Goal: Information Seeking & Learning: Understand process/instructions

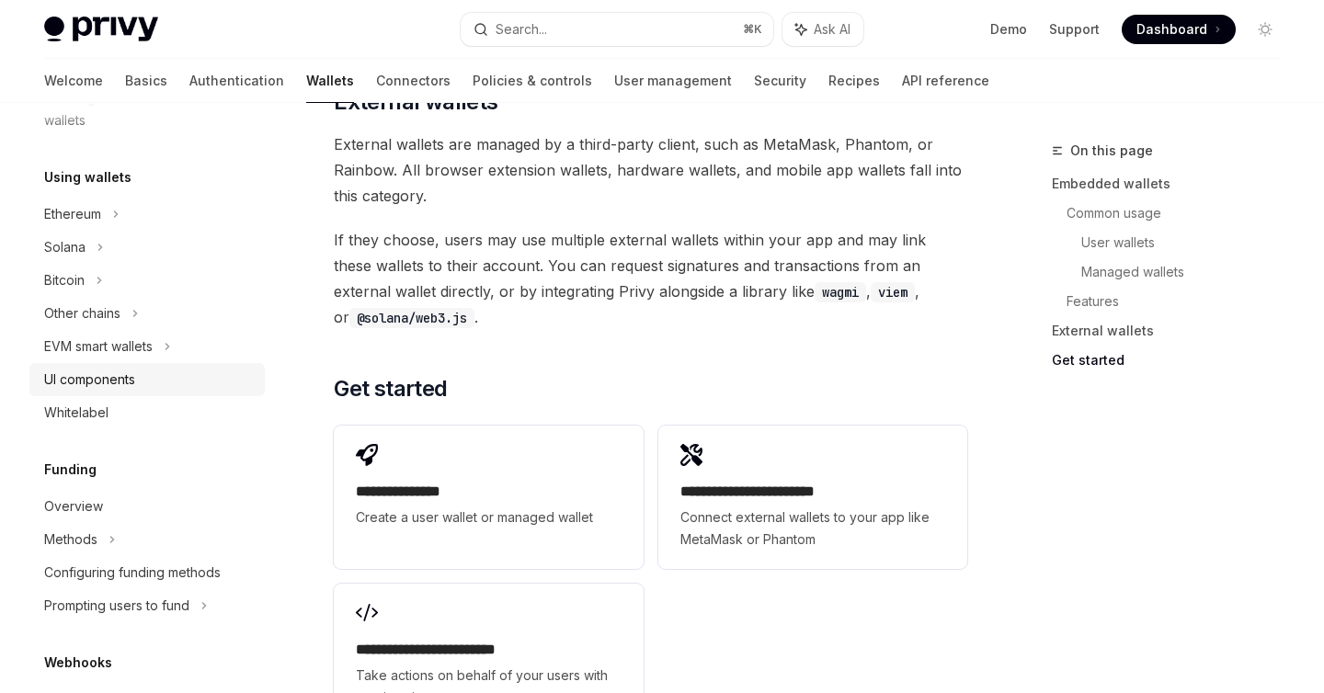
scroll to position [438, 0]
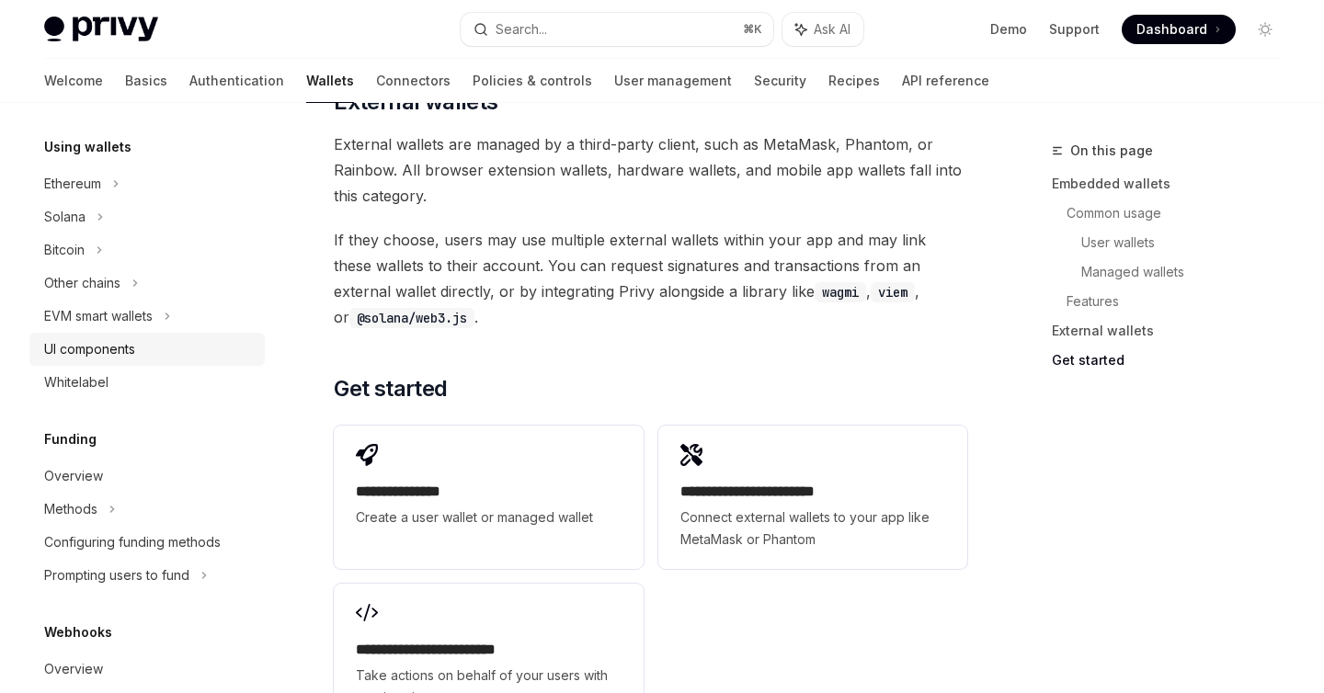
click at [111, 343] on div "UI components" at bounding box center [89, 349] width 91 height 22
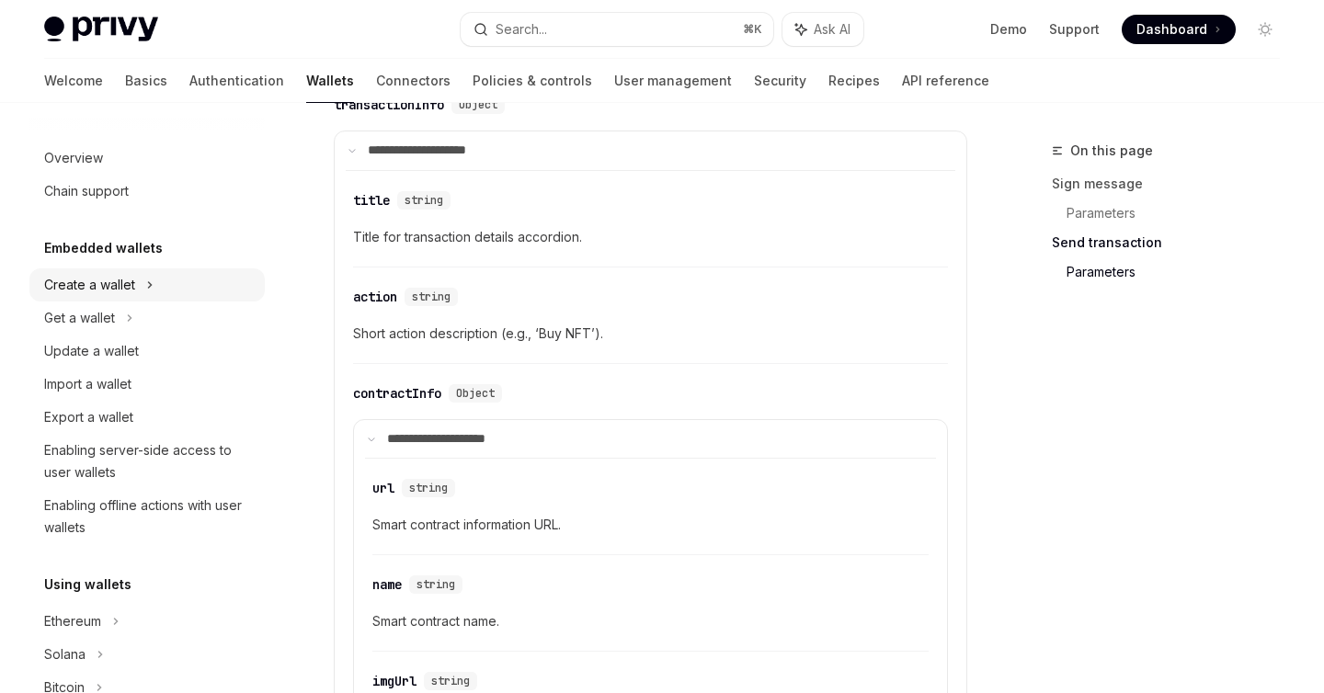
click at [163, 279] on div "Create a wallet" at bounding box center [146, 284] width 235 height 33
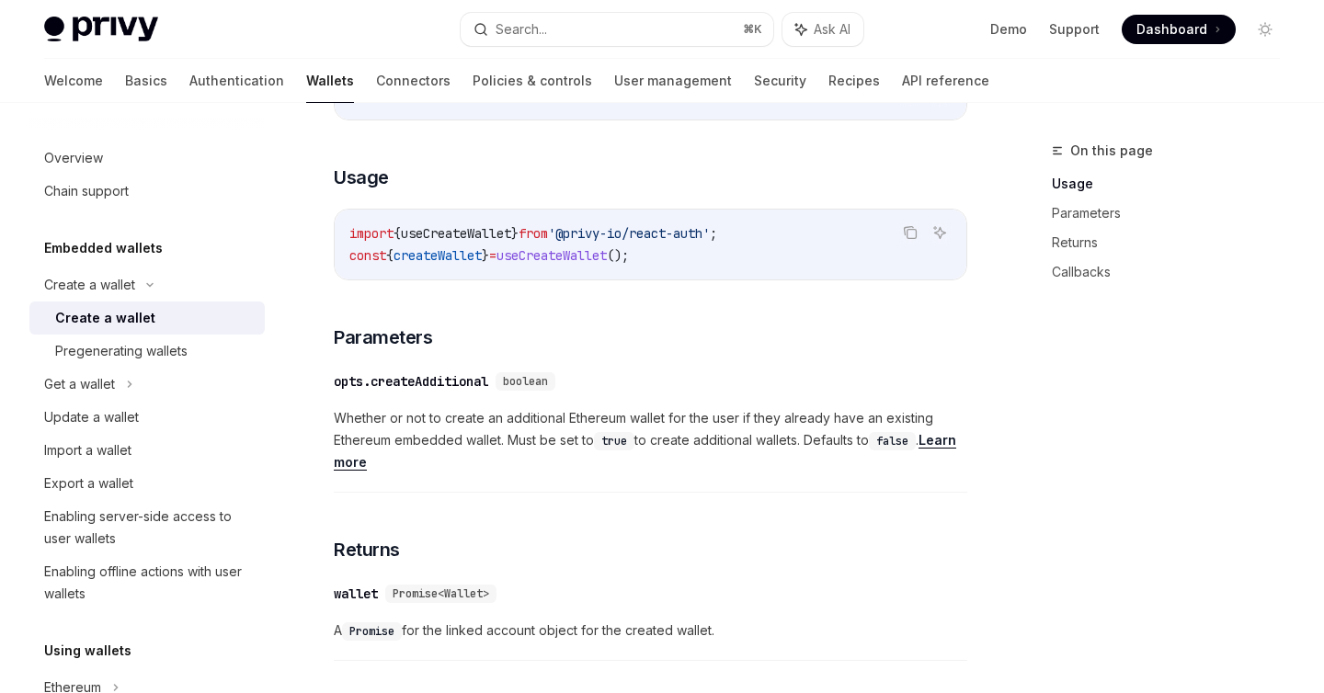
scroll to position [758, 0]
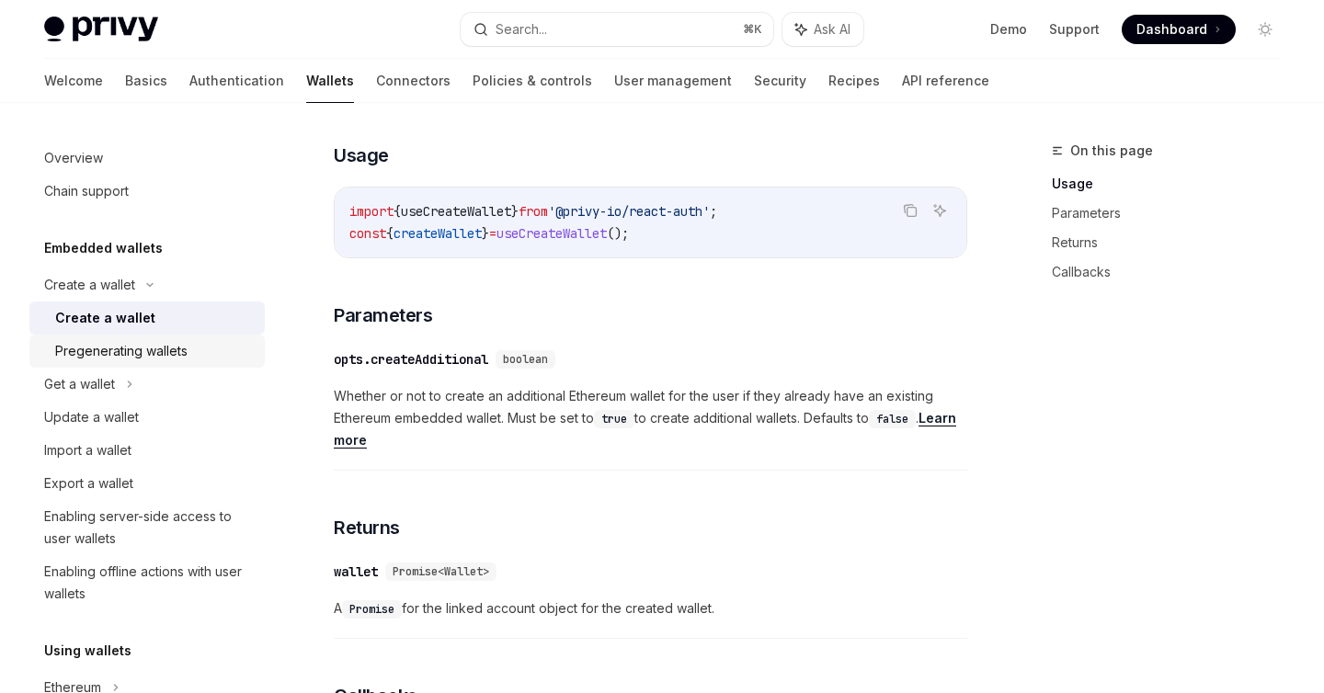
click at [178, 341] on div "Pregenerating wallets" at bounding box center [121, 351] width 132 height 22
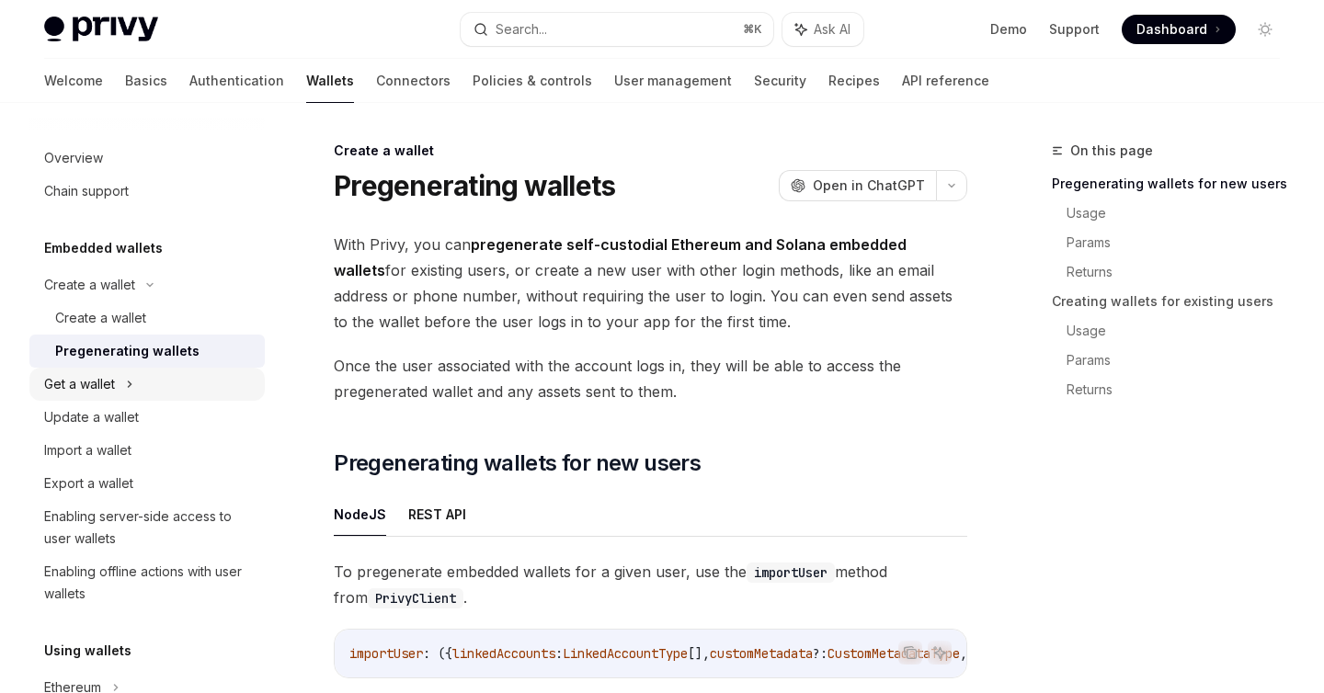
click at [137, 388] on div "Get a wallet" at bounding box center [146, 384] width 235 height 33
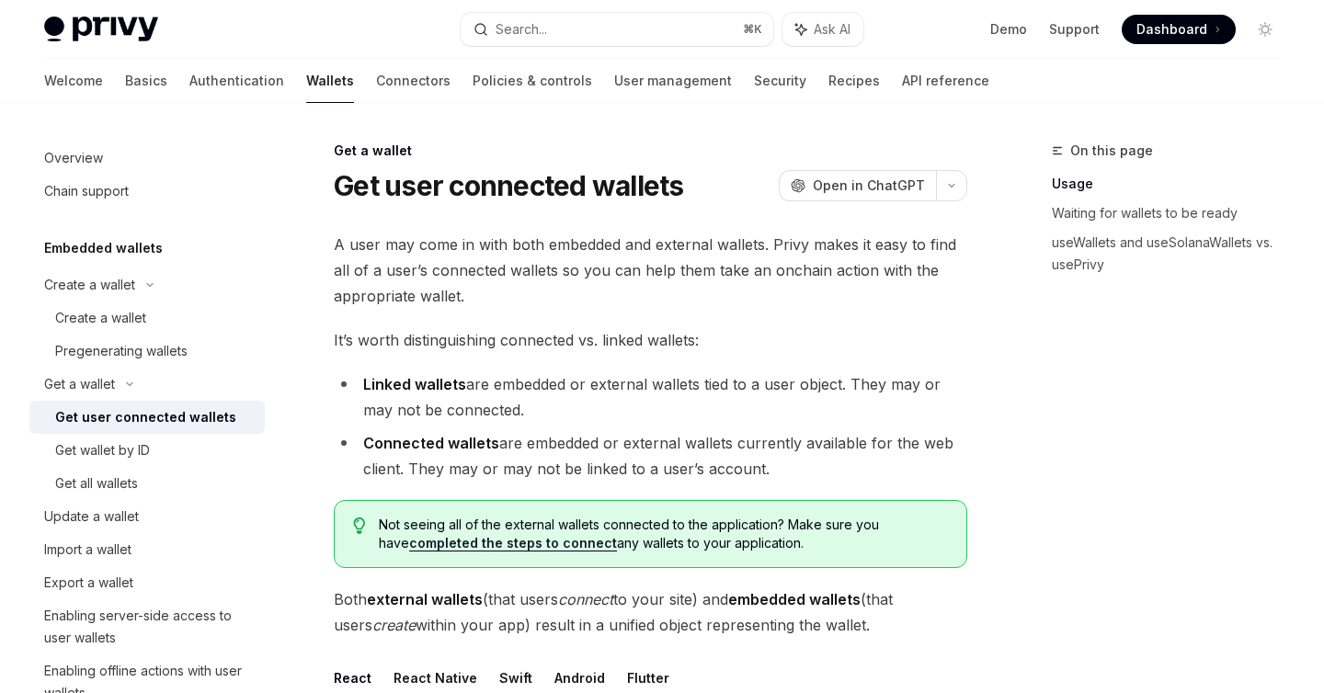
click at [134, 414] on div "Get user connected wallets" at bounding box center [145, 417] width 181 height 22
click at [128, 439] on div "Get wallet by ID" at bounding box center [102, 450] width 95 height 22
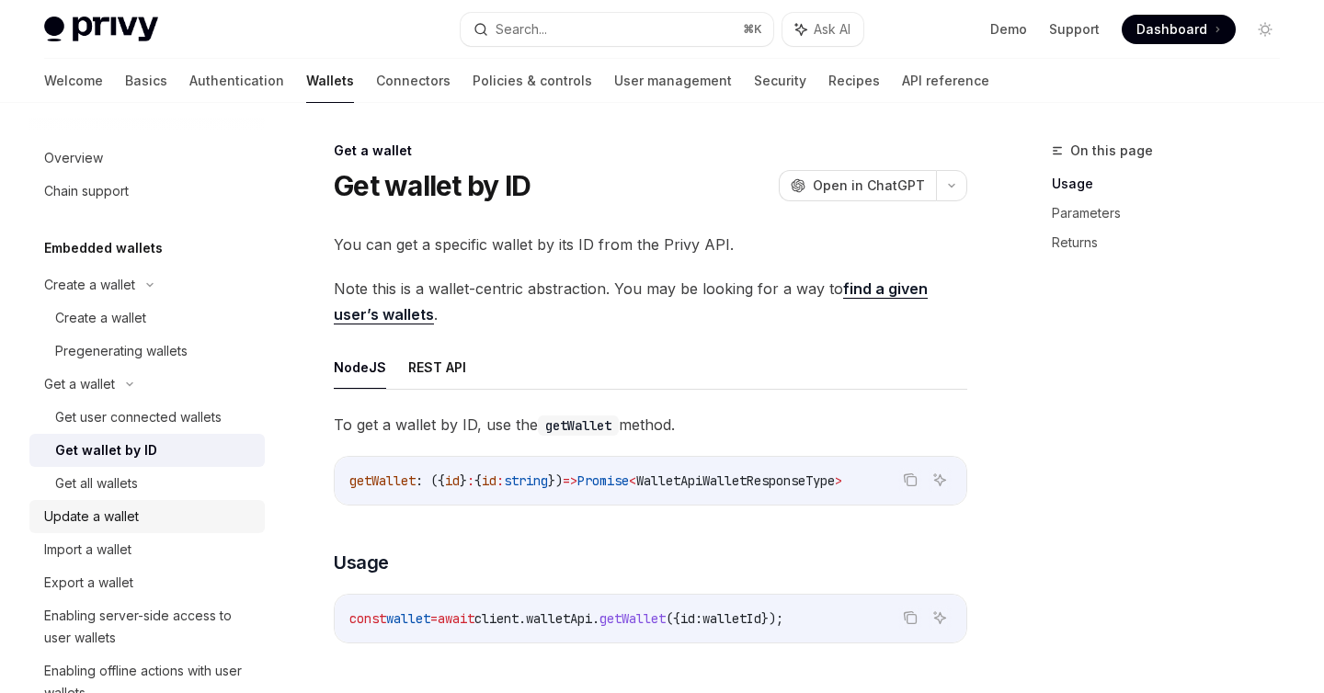
click at [138, 500] on link "Update a wallet" at bounding box center [146, 516] width 235 height 33
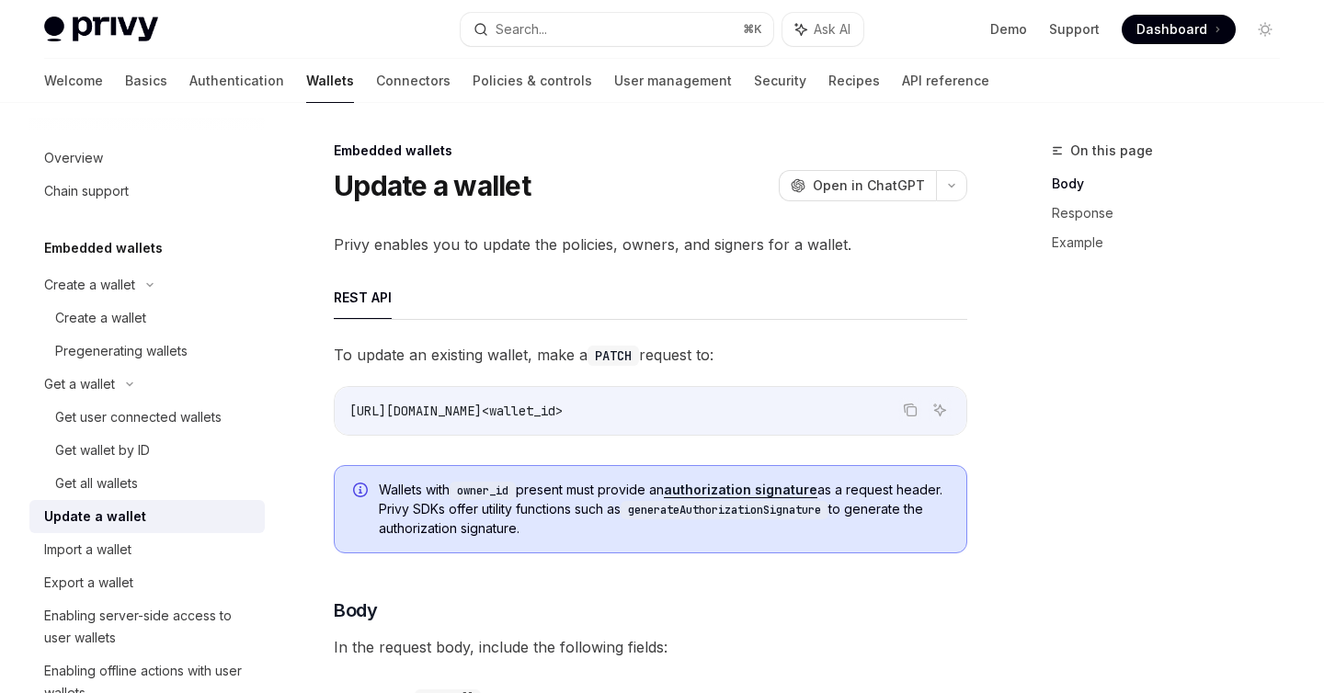
click at [136, 524] on div "Update a wallet" at bounding box center [95, 517] width 102 height 22
click at [135, 542] on div "Import a wallet" at bounding box center [149, 550] width 210 height 22
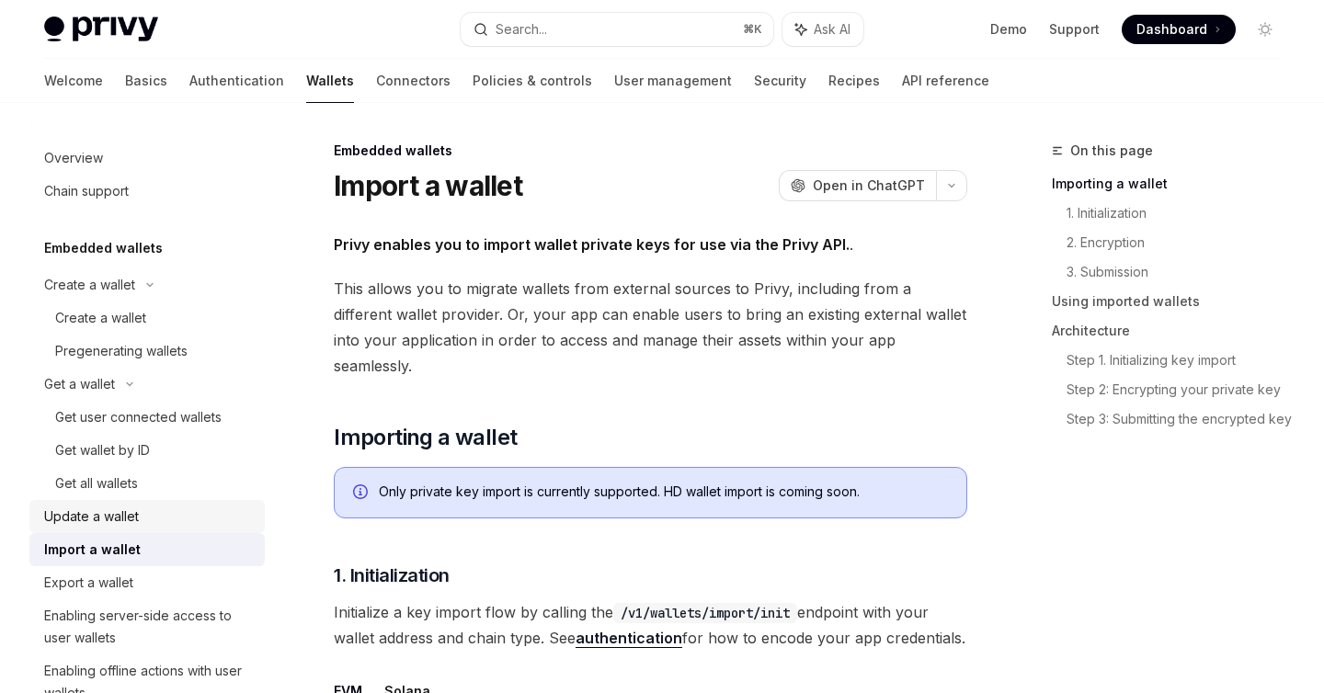
click at [144, 519] on div "Update a wallet" at bounding box center [149, 517] width 210 height 22
type textarea "*"
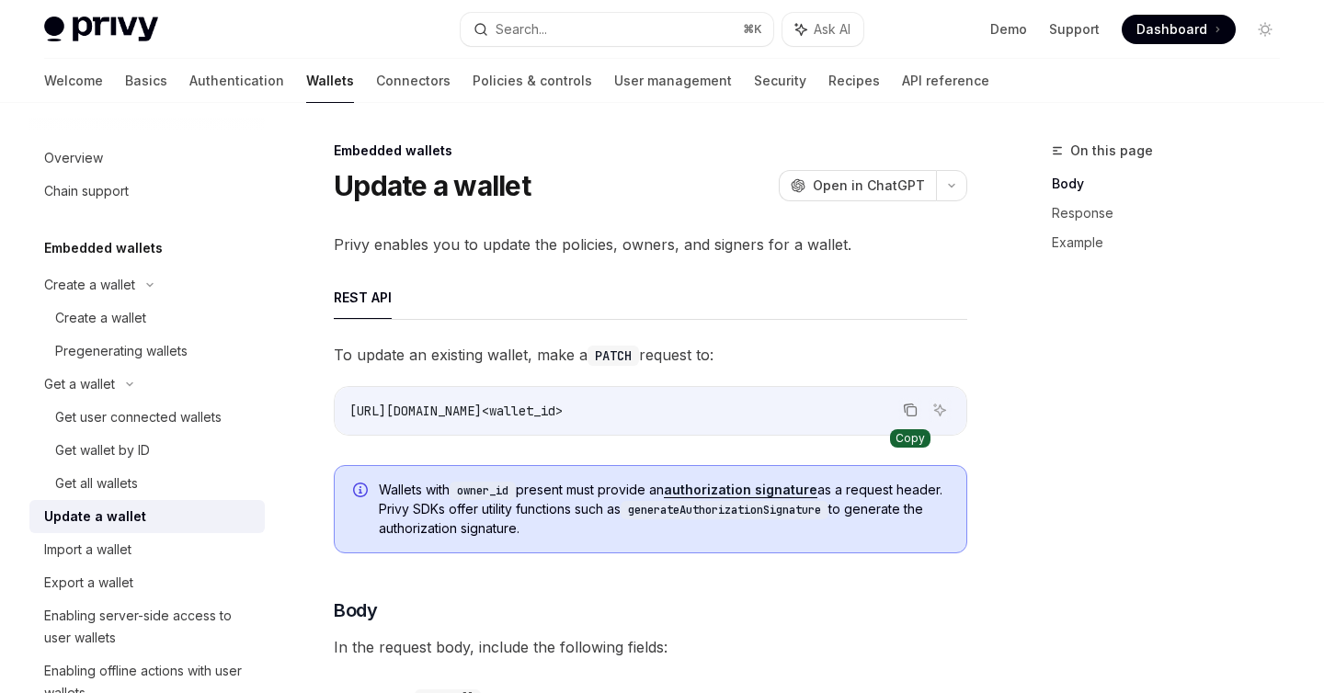
click at [915, 412] on icon "Copy the contents from the code block" at bounding box center [910, 410] width 15 height 15
